Goal: Find specific page/section: Find specific page/section

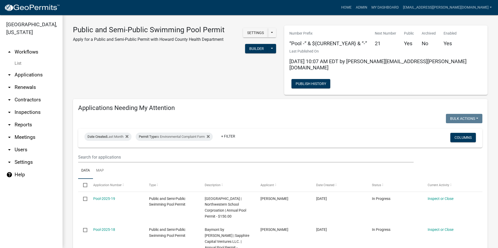
select select "3: 100"
click at [369, 8] on link "Admin" at bounding box center [362, 8] width 16 height 10
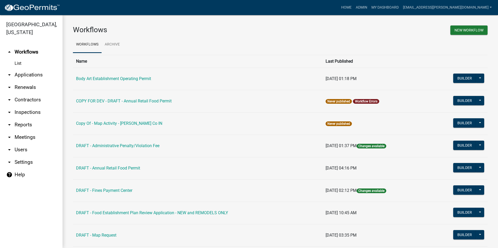
click at [138, 79] on link "Body Art Establishment Operating Permit" at bounding box center [113, 78] width 75 height 5
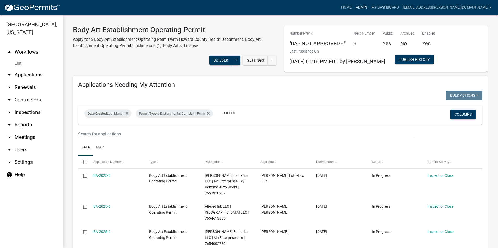
click at [369, 8] on link "Admin" at bounding box center [362, 8] width 16 height 10
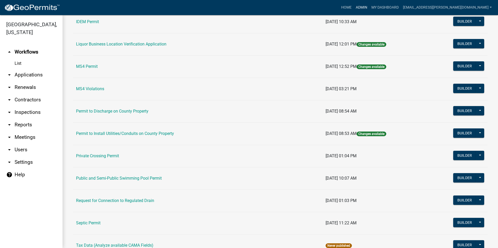
scroll to position [416, 0]
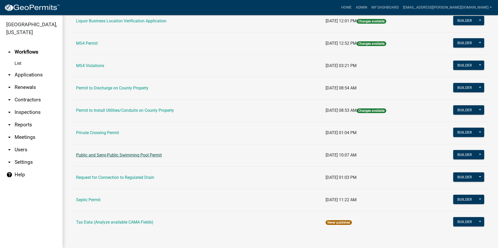
click at [130, 153] on link "Public and Semi-Public Swimming Pool Permit" at bounding box center [119, 155] width 86 height 5
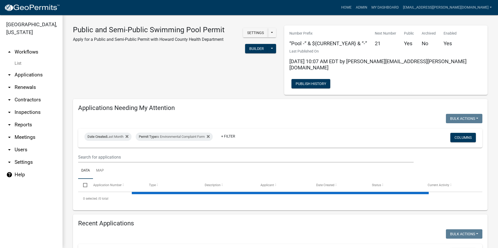
select select "3: 100"
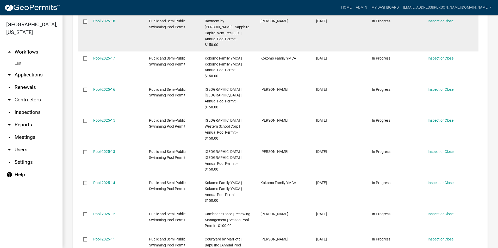
scroll to position [208, 0]
